Goal: Transaction & Acquisition: Download file/media

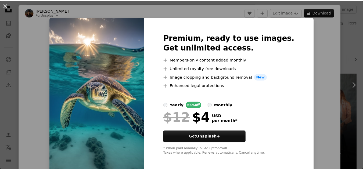
scroll to position [101, 0]
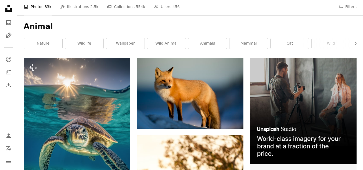
scroll to position [16, 0]
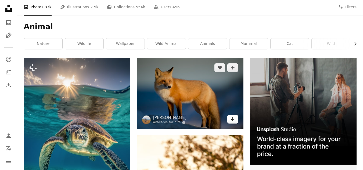
click at [235, 120] on link "Arrow pointing down" at bounding box center [232, 119] width 11 height 9
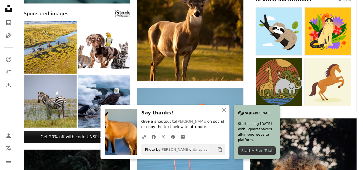
scroll to position [229, 0]
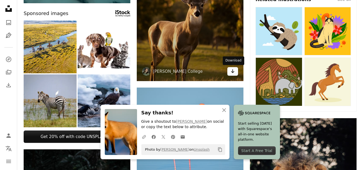
click at [230, 74] on link "Arrow pointing down" at bounding box center [232, 71] width 11 height 9
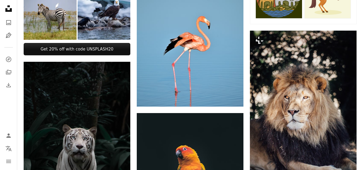
scroll to position [330, 0]
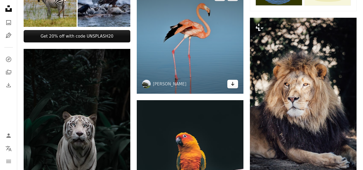
click at [231, 84] on icon "Arrow pointing down" at bounding box center [233, 84] width 4 height 6
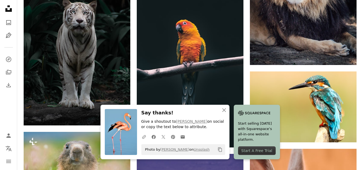
scroll to position [453, 0]
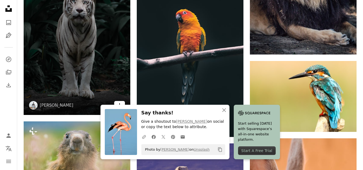
click at [119, 104] on icon "Download" at bounding box center [119, 105] width 3 height 4
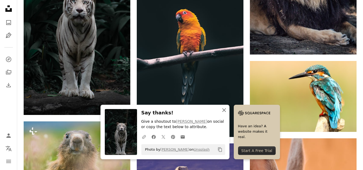
click at [224, 111] on icon "An X shape" at bounding box center [224, 110] width 6 height 6
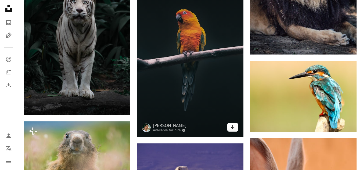
click at [235, 127] on icon "Arrow pointing down" at bounding box center [233, 127] width 4 height 6
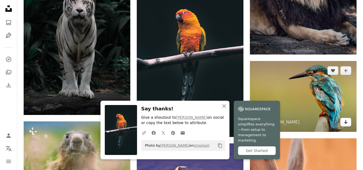
click at [348, 124] on icon "Arrow pointing down" at bounding box center [346, 122] width 4 height 6
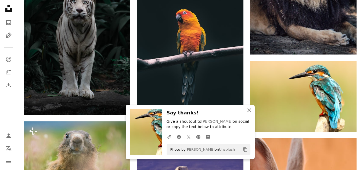
click at [248, 112] on icon "An X shape" at bounding box center [249, 110] width 6 height 6
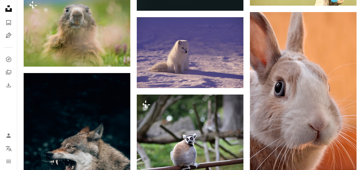
scroll to position [571, 0]
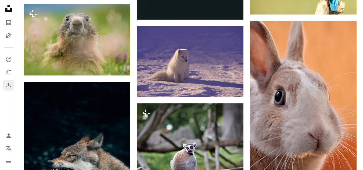
click at [8, 87] on icon "Download History" at bounding box center [8, 85] width 4 height 4
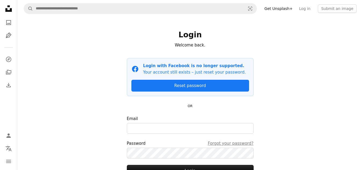
scroll to position [48, 0]
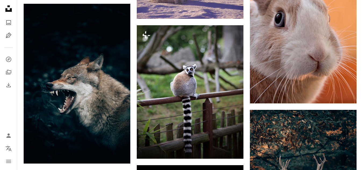
scroll to position [660, 0]
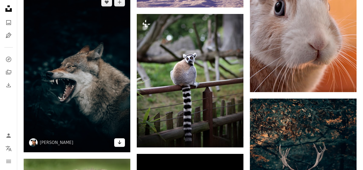
click at [121, 143] on icon "Arrow pointing down" at bounding box center [119, 142] width 4 height 6
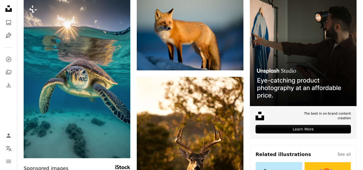
scroll to position [0, 0]
